Goal: Information Seeking & Learning: Learn about a topic

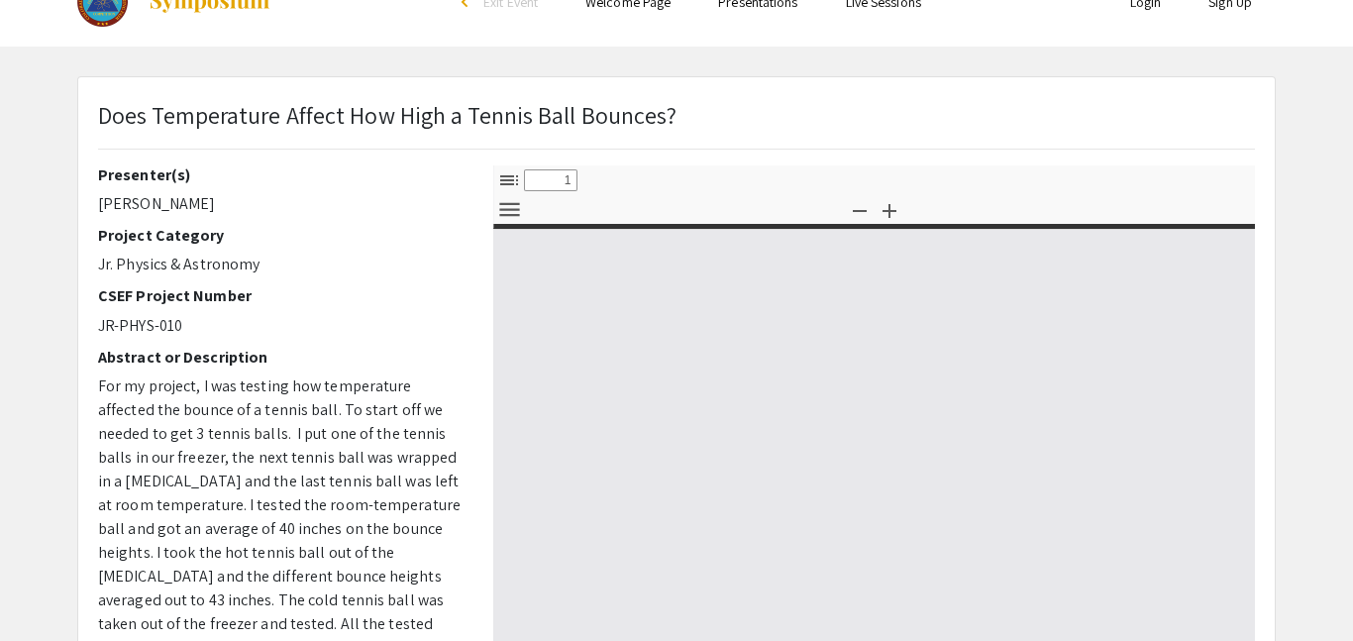
select select "custom"
type input "0"
select select "custom"
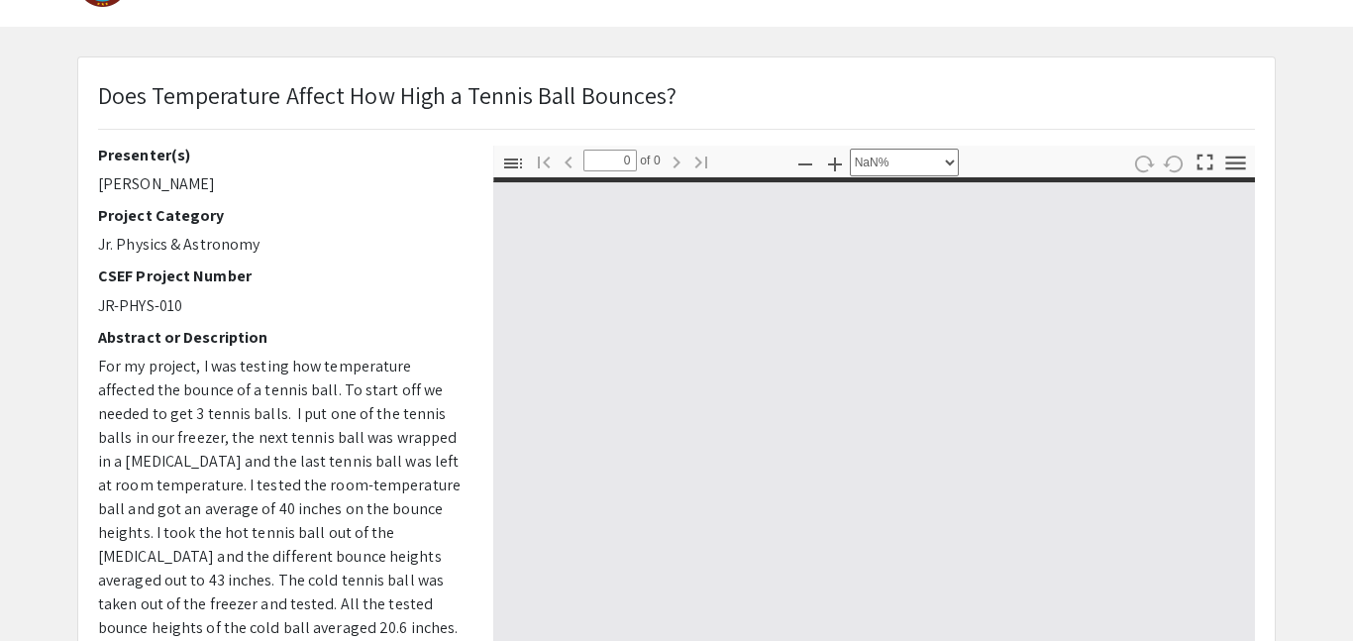
type input "1"
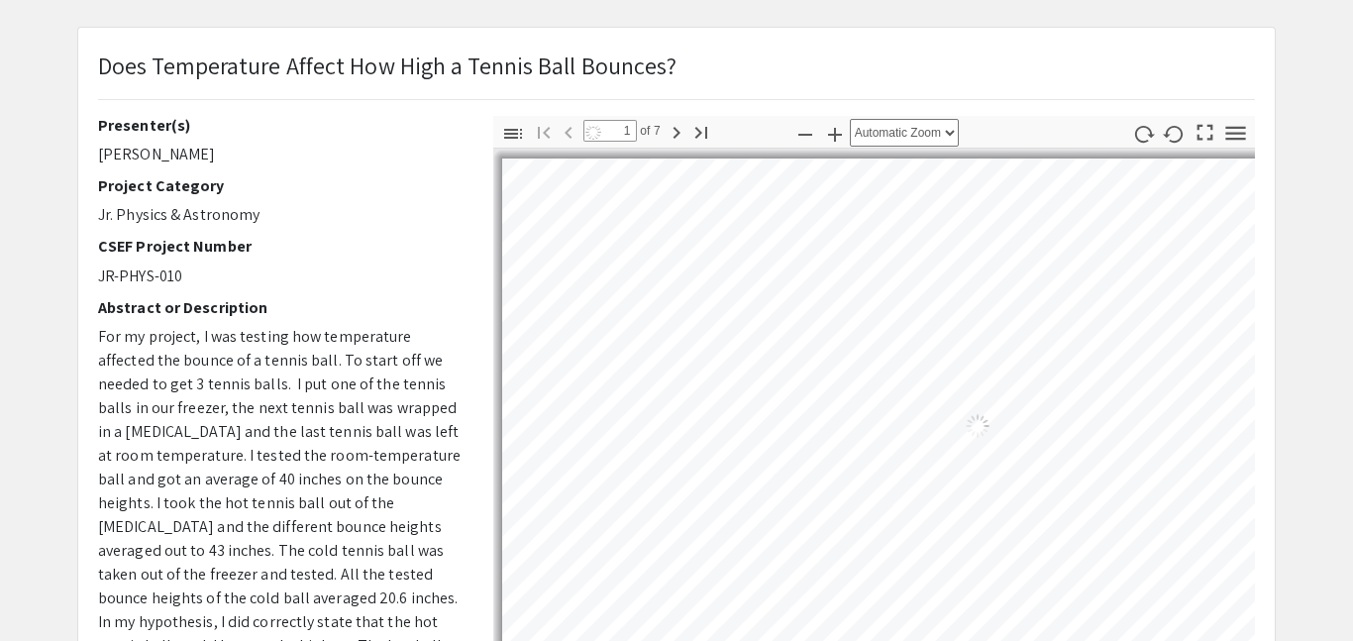
select select "auto"
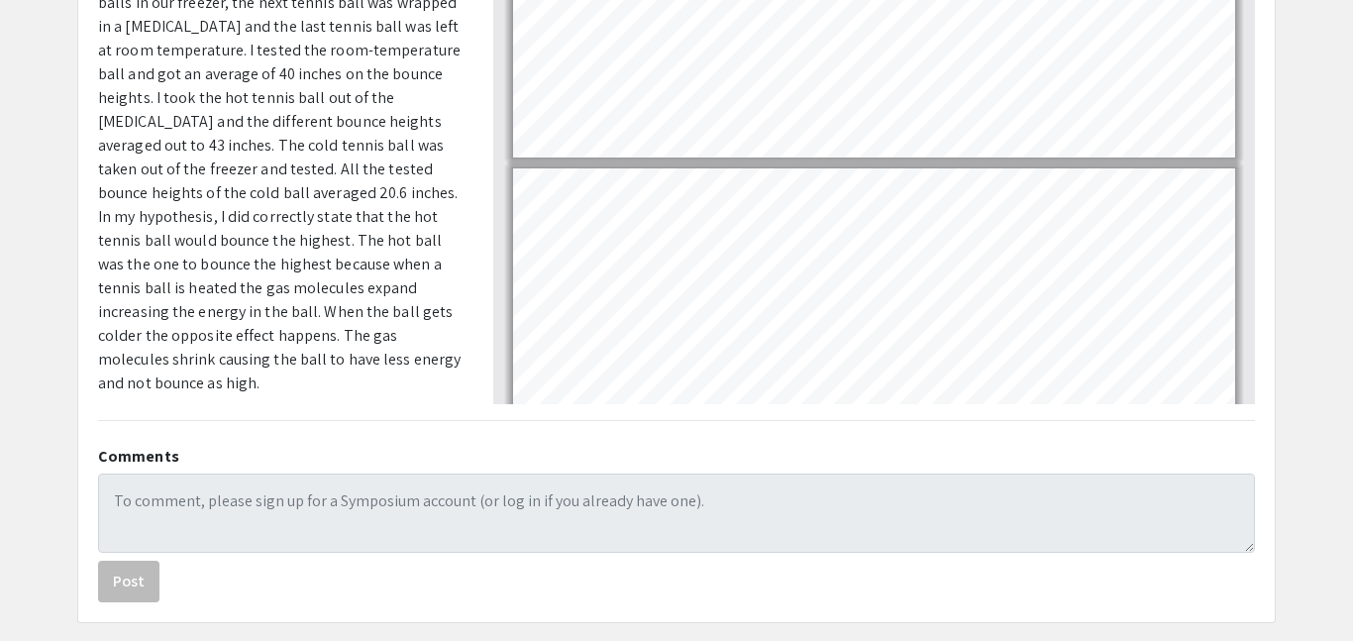
scroll to position [500, 0]
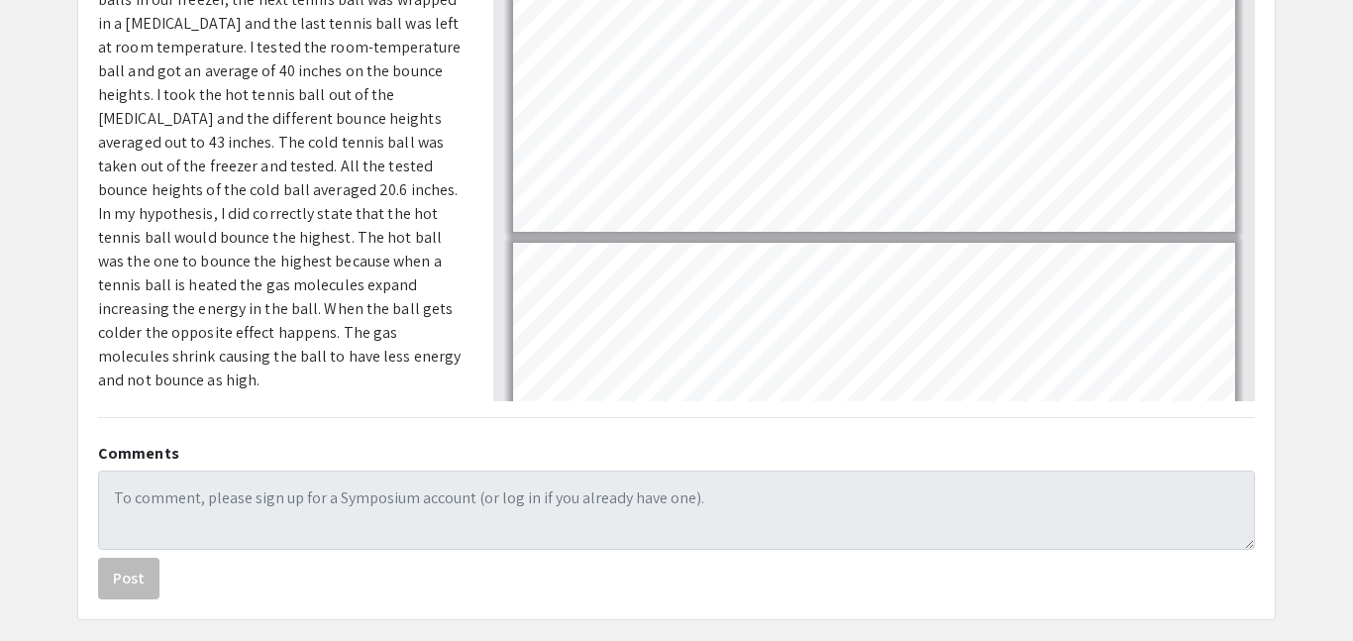
type input "2"
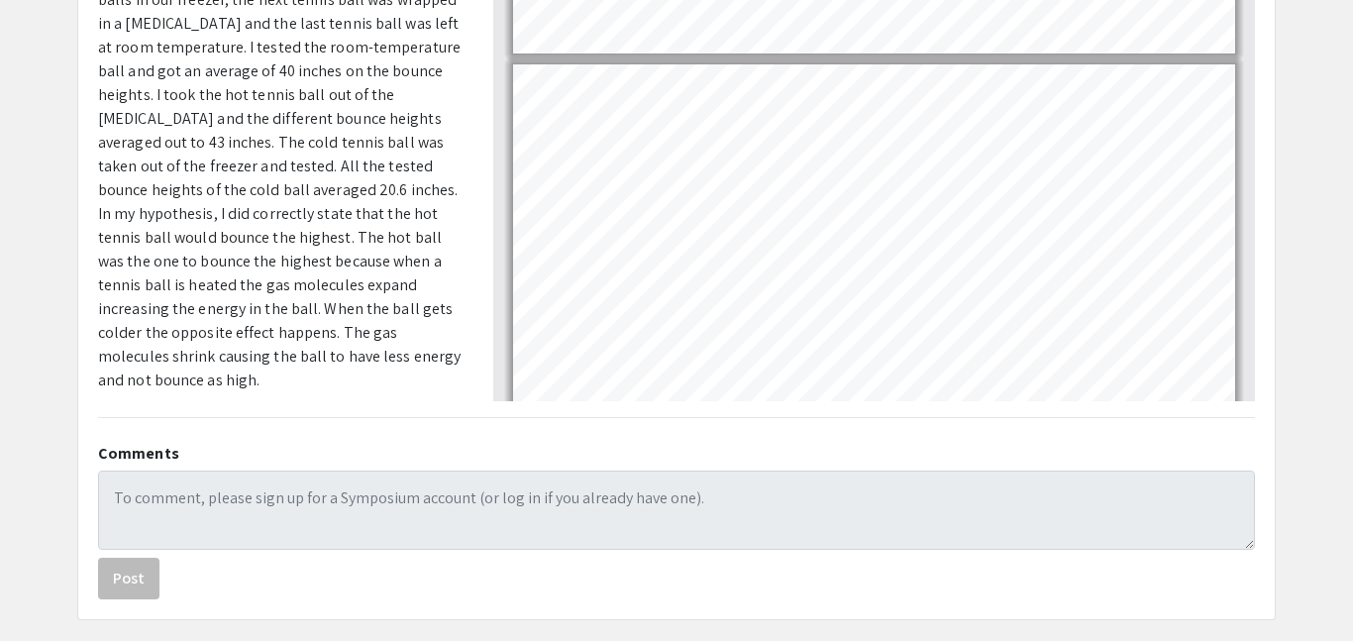
scroll to position [102, 0]
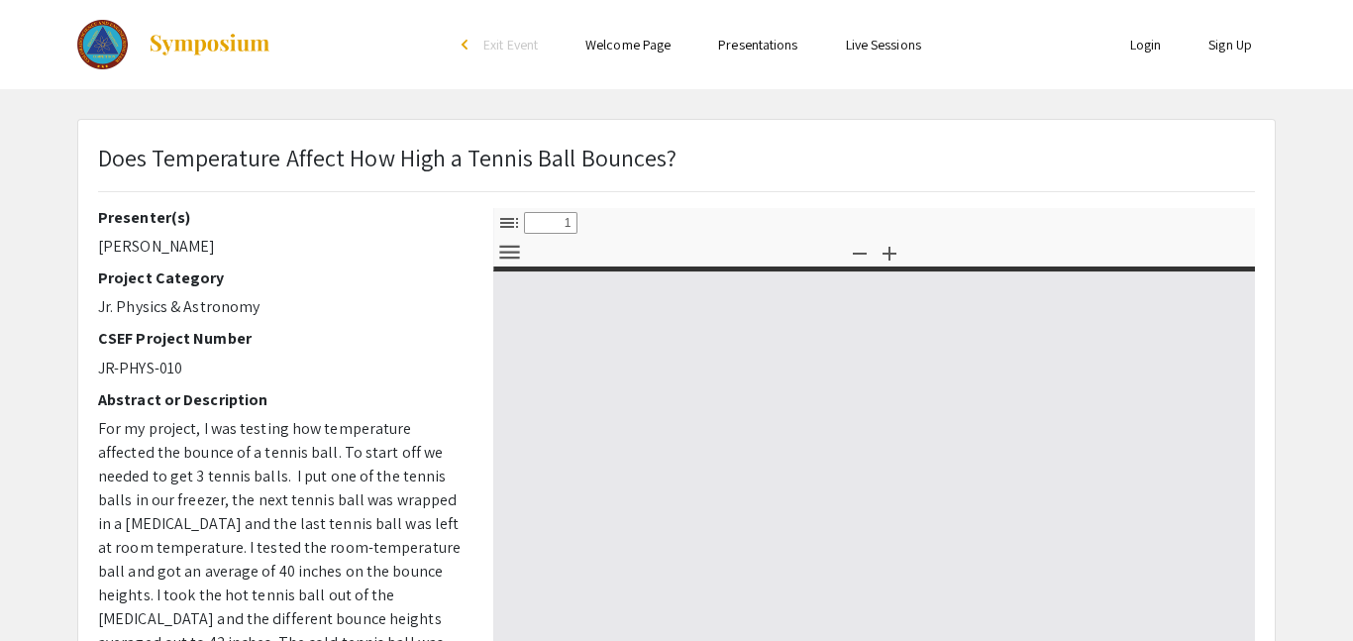
select select "custom"
type input "0"
select select "custom"
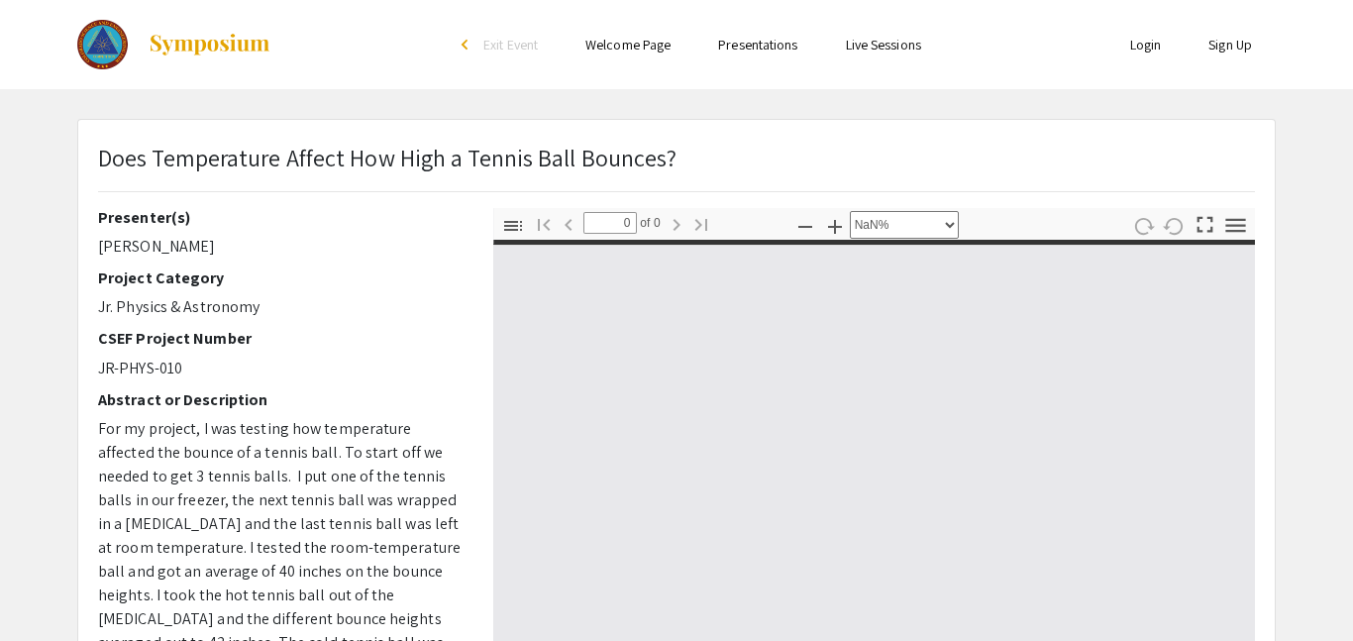
type input "1"
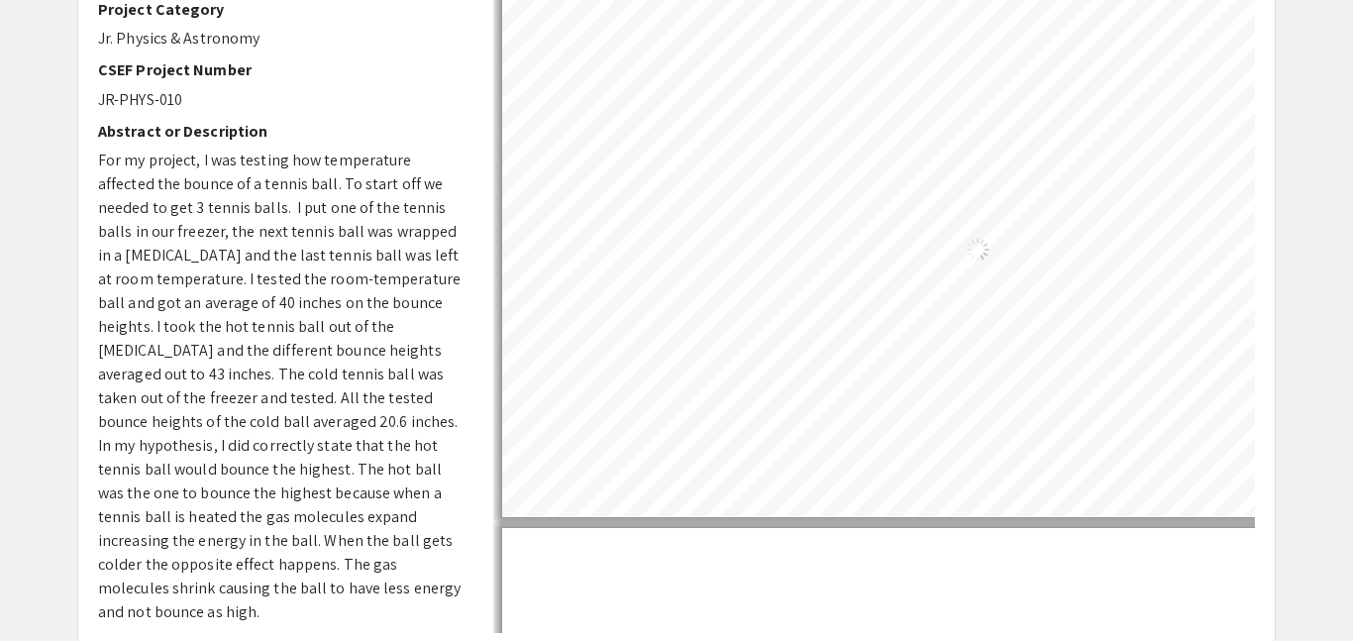
select select "auto"
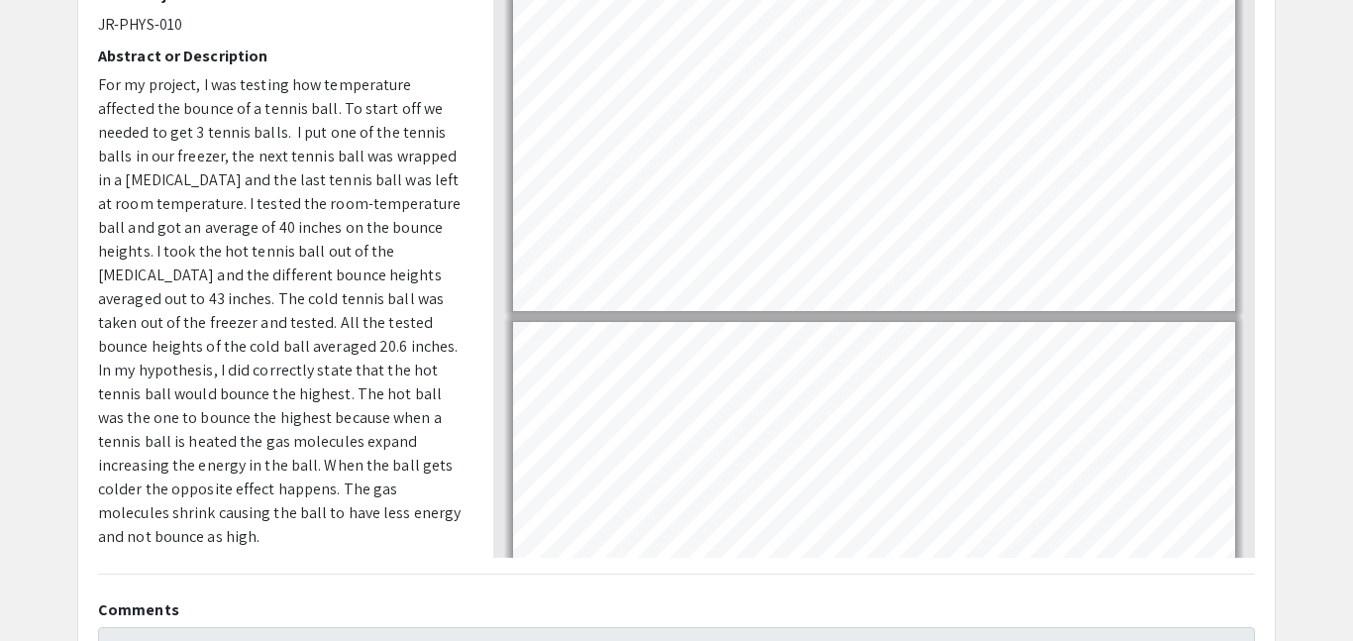
scroll to position [349, 0]
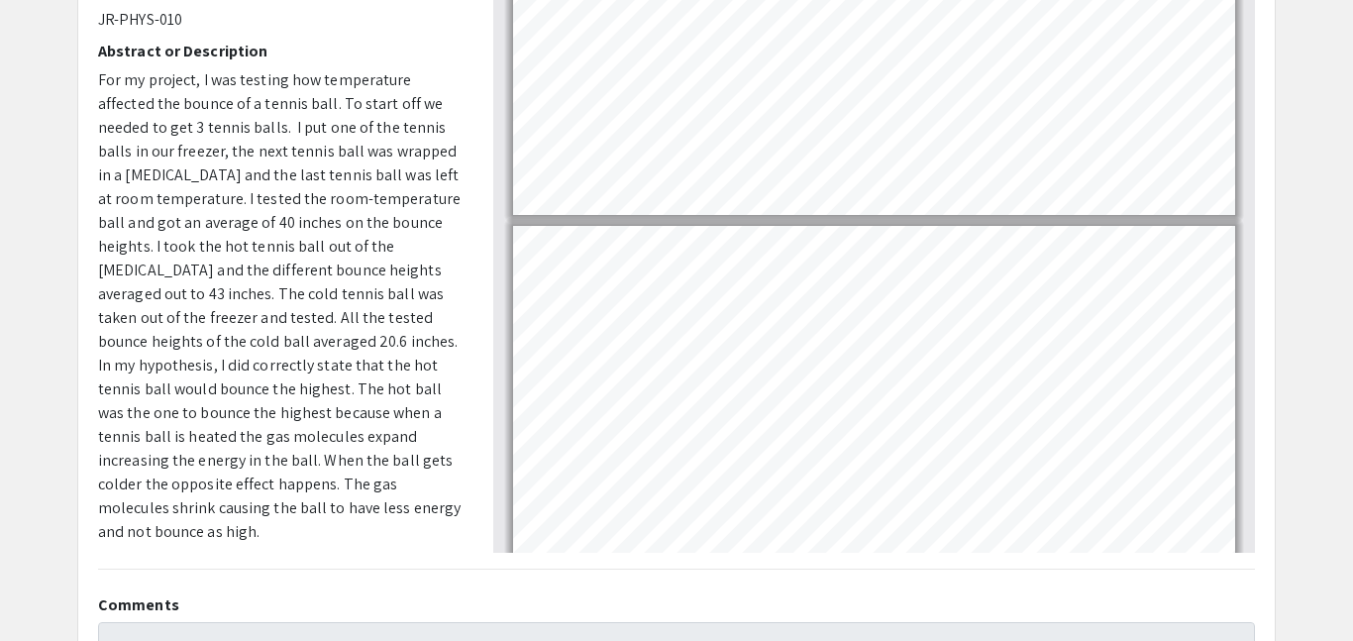
type input "5"
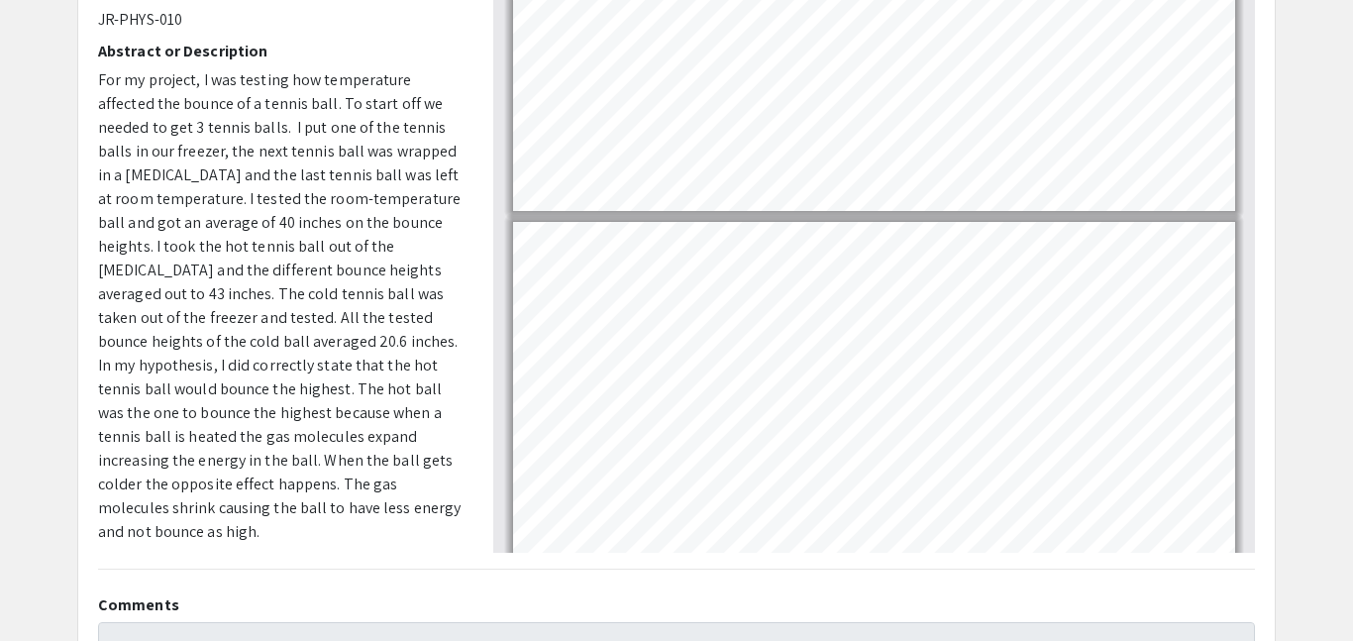
scroll to position [1363, 0]
